Goal: Task Accomplishment & Management: Complete application form

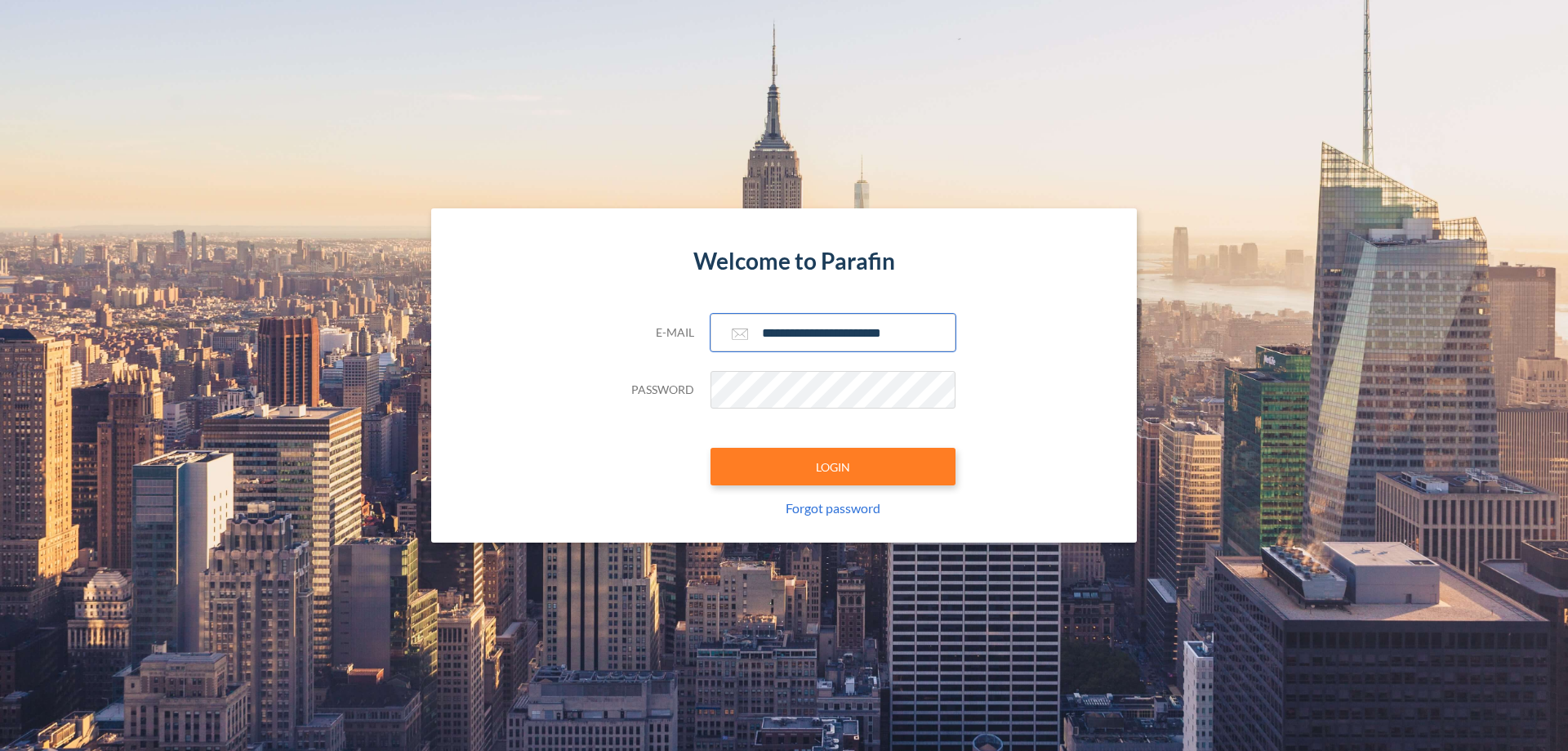
type input "**********"
click at [833, 466] on button "LOGIN" at bounding box center [832, 466] width 245 height 37
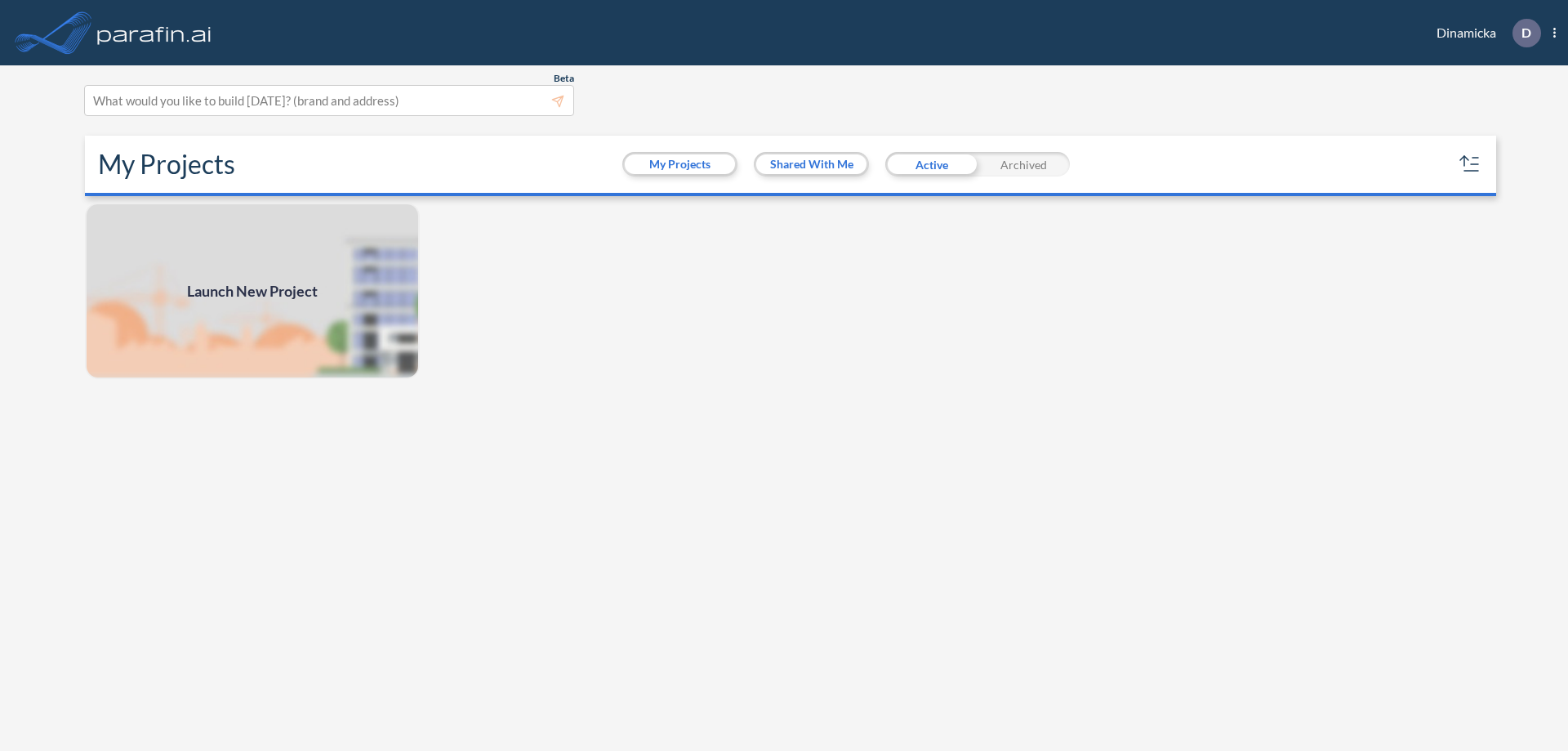
scroll to position [4, 0]
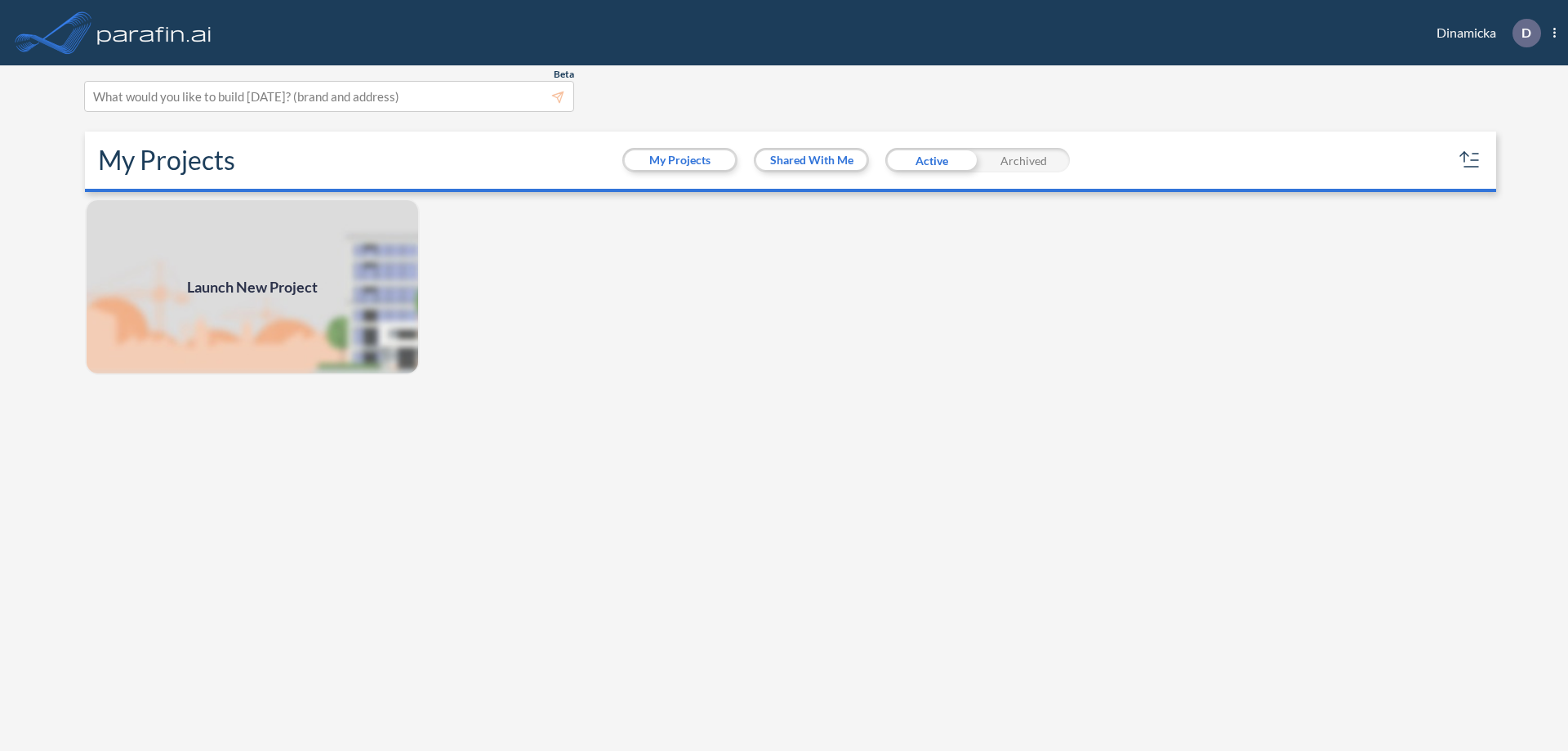
click at [252, 287] on span "Launch New Project" at bounding box center [252, 287] width 131 height 22
